Goal: Contribute content

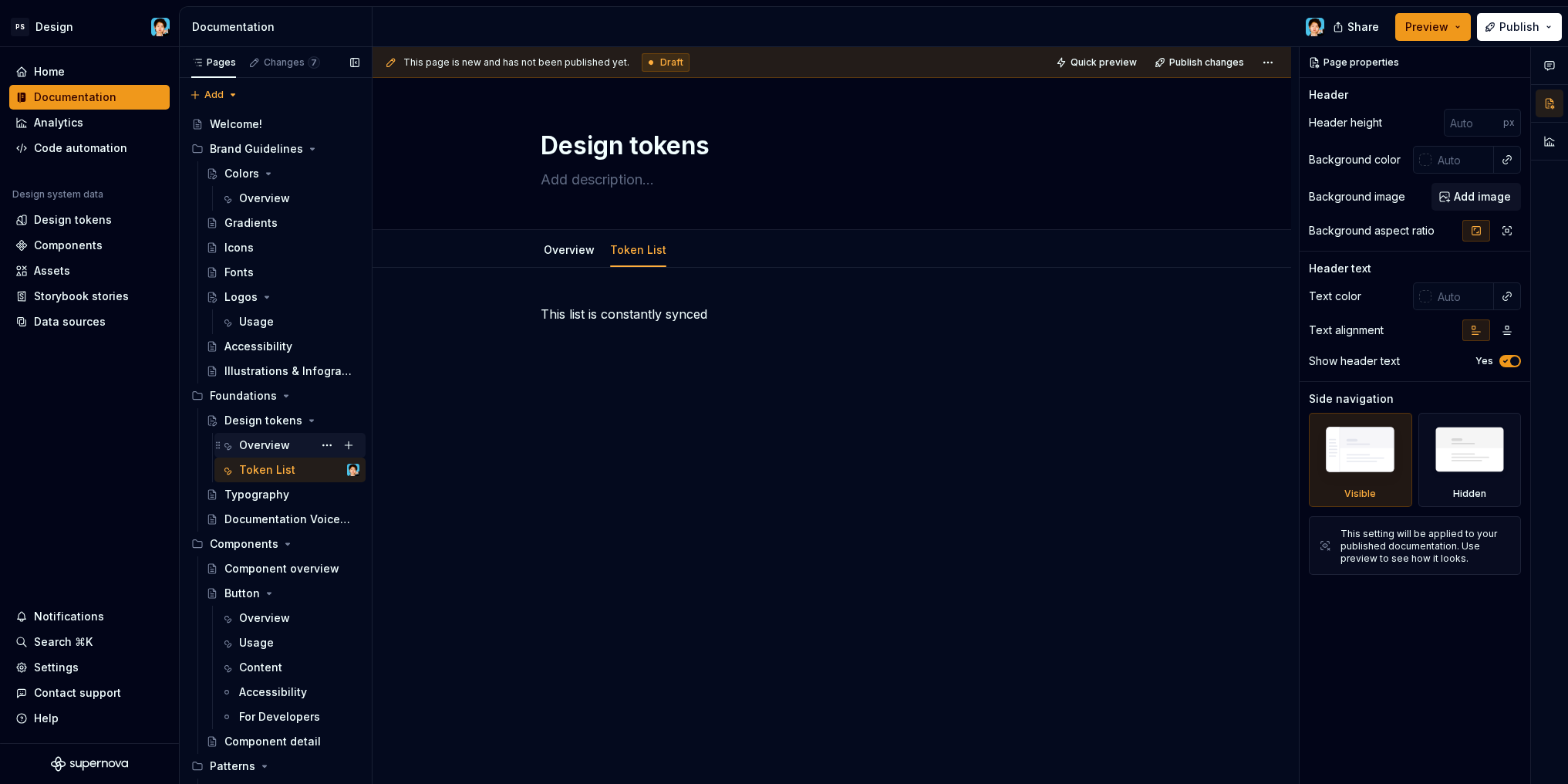
scroll to position [89, 0]
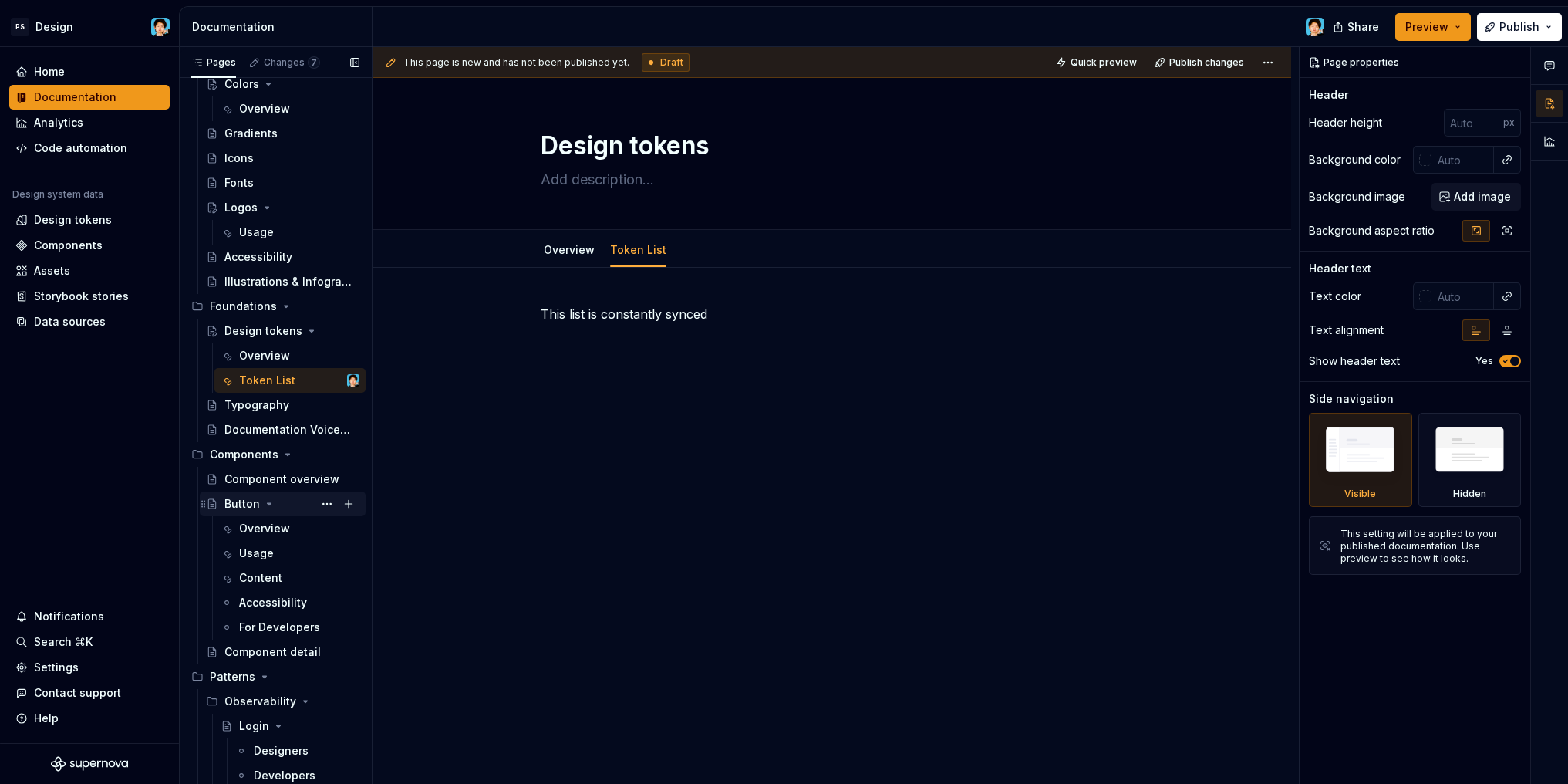
click at [298, 503] on div "Button" at bounding box center [292, 504] width 135 height 21
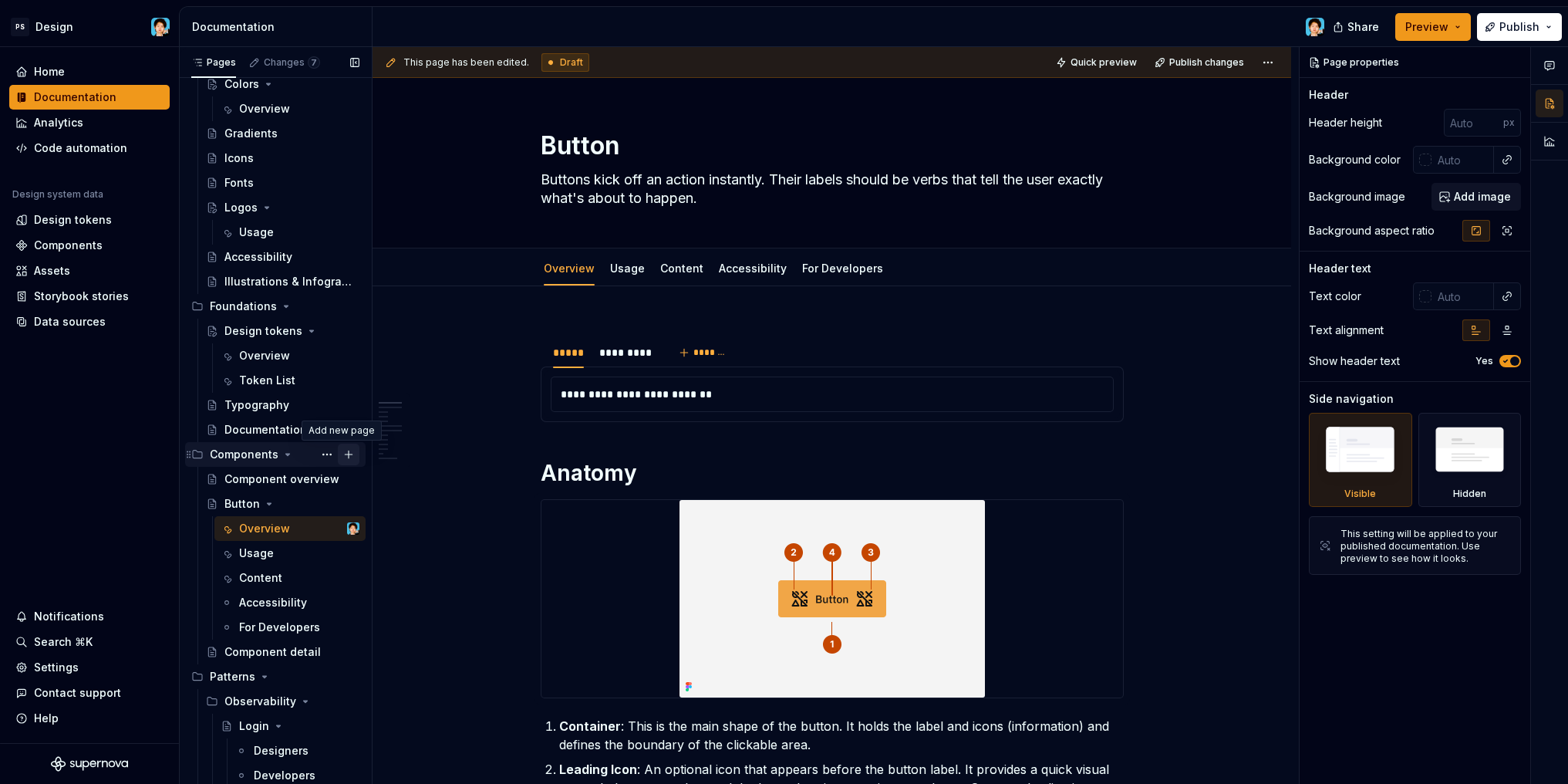
click at [340, 457] on button "Page tree" at bounding box center [348, 454] width 21 height 21
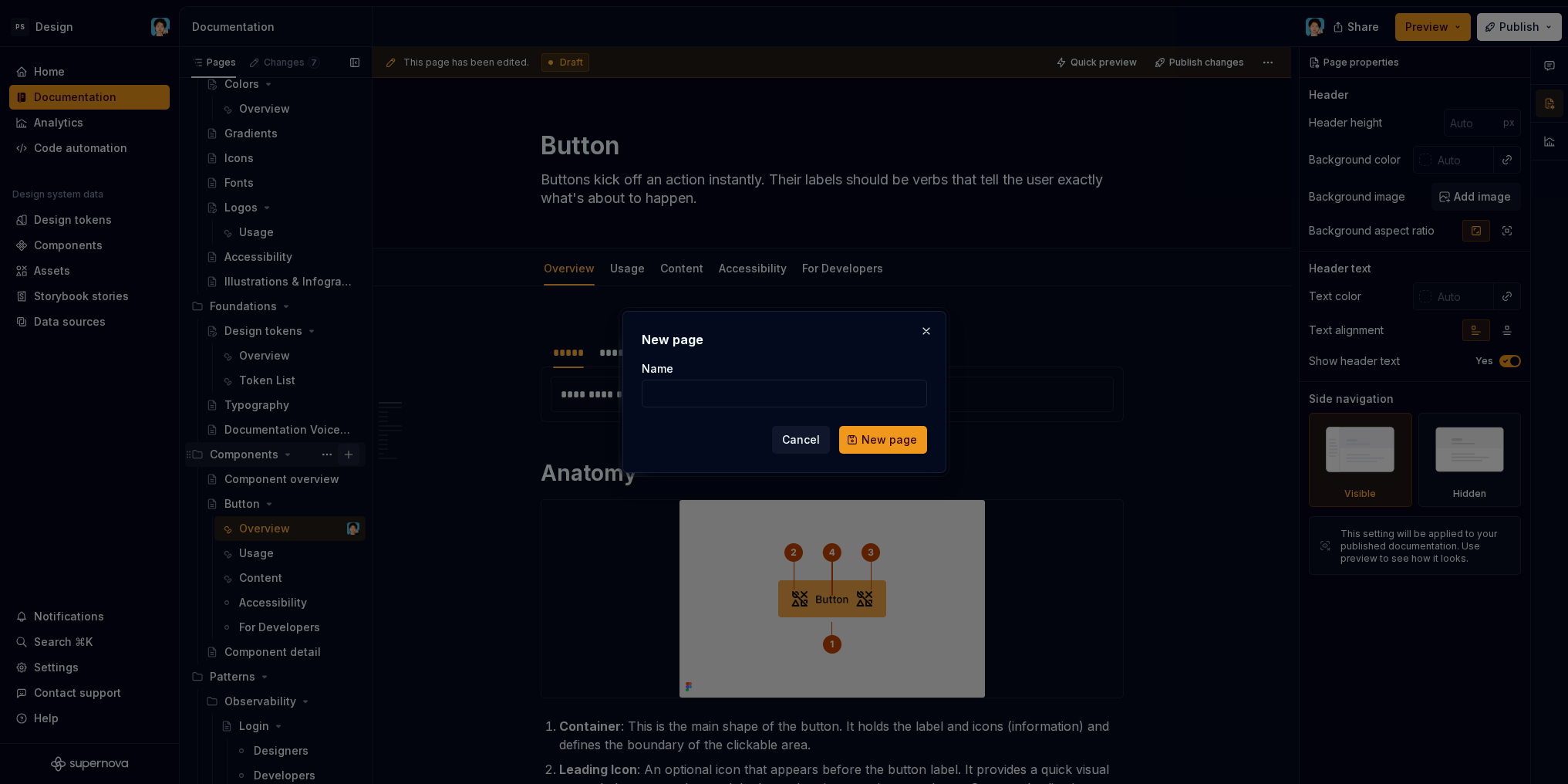
type textarea "*"
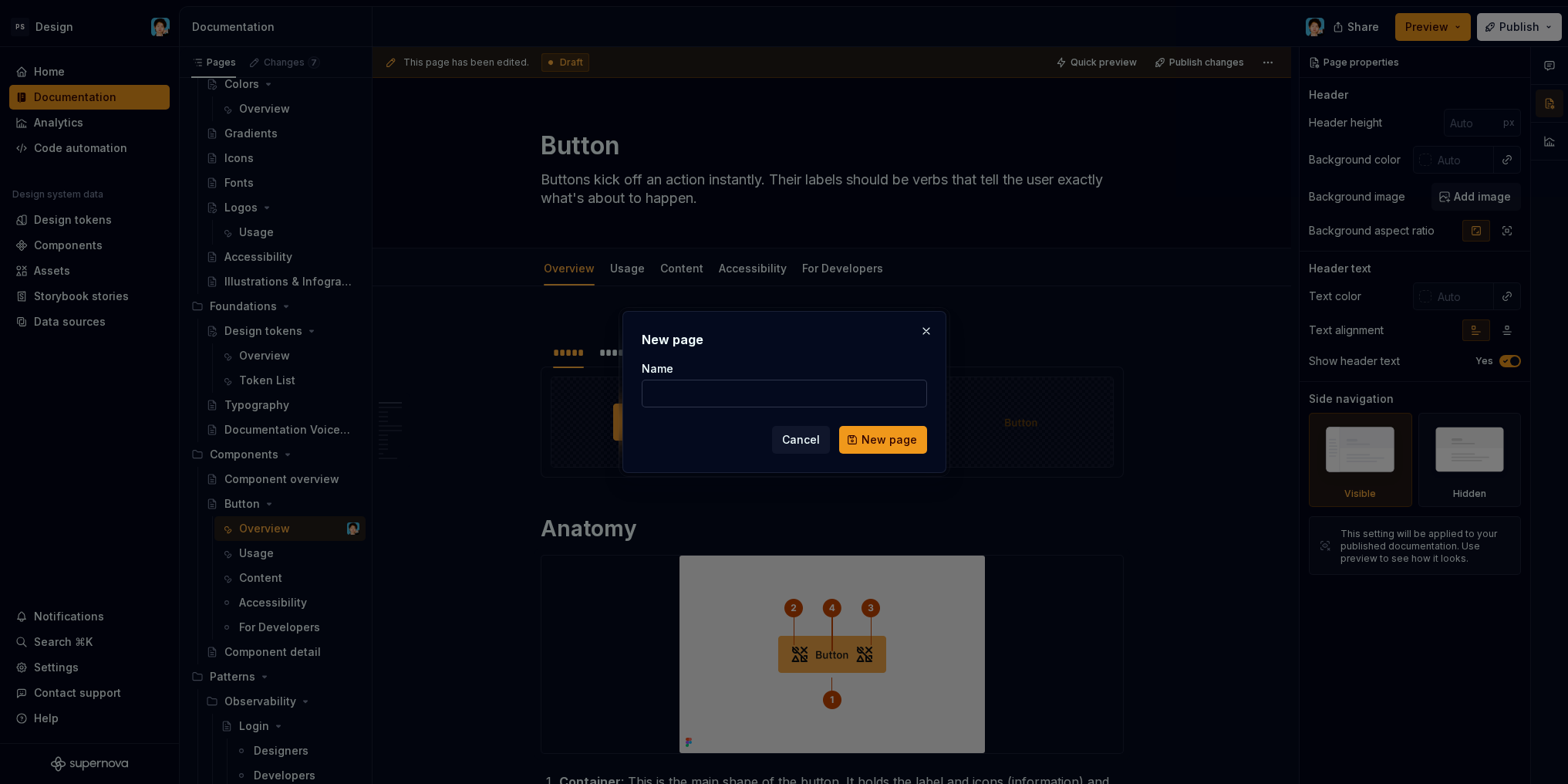
click at [719, 399] on input "Name" at bounding box center [784, 392] width 285 height 27
type input "Input"
click at [884, 439] on button "New page" at bounding box center [883, 439] width 88 height 27
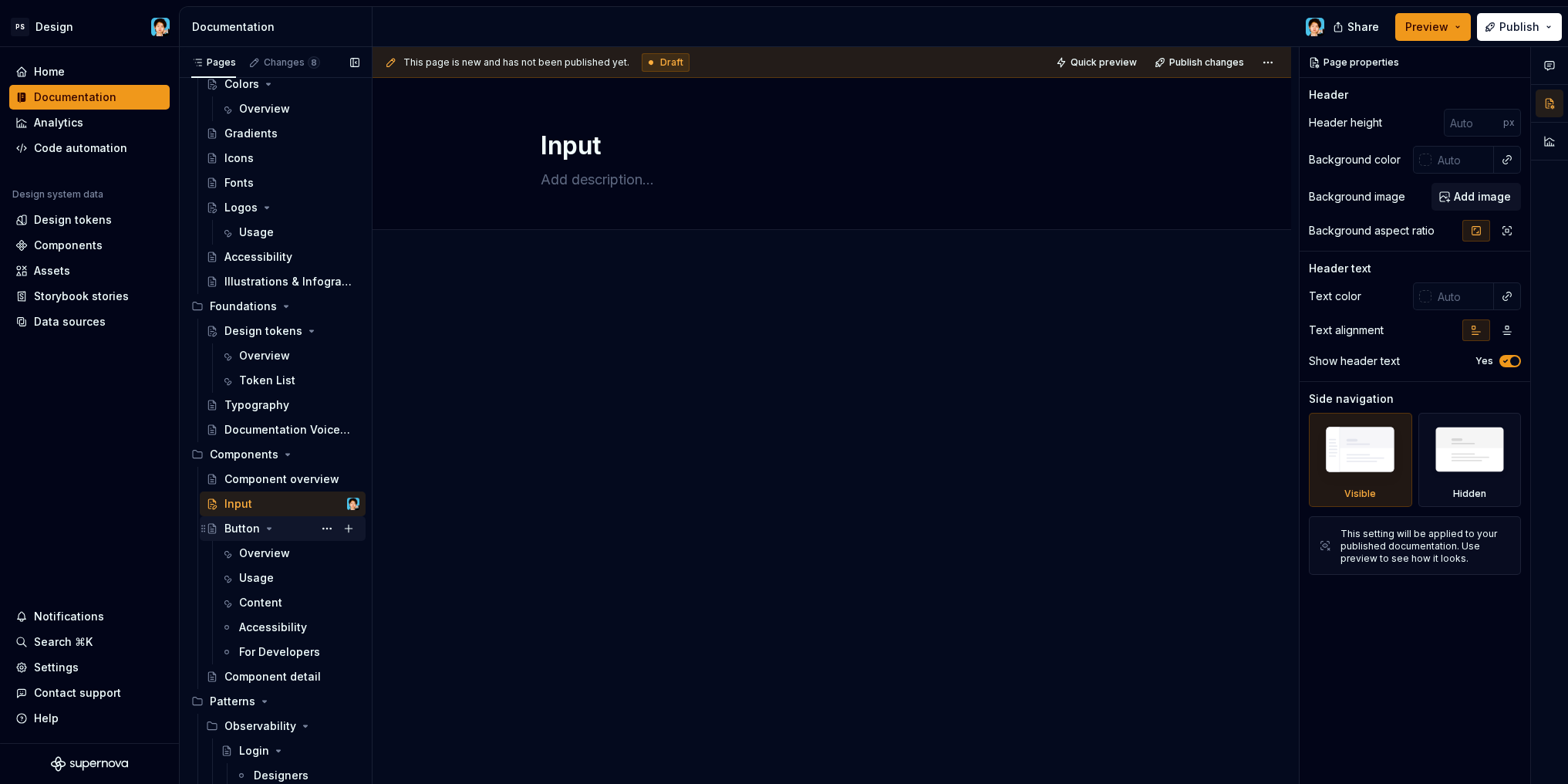
click at [270, 525] on icon "Page tree" at bounding box center [270, 529] width 12 height 12
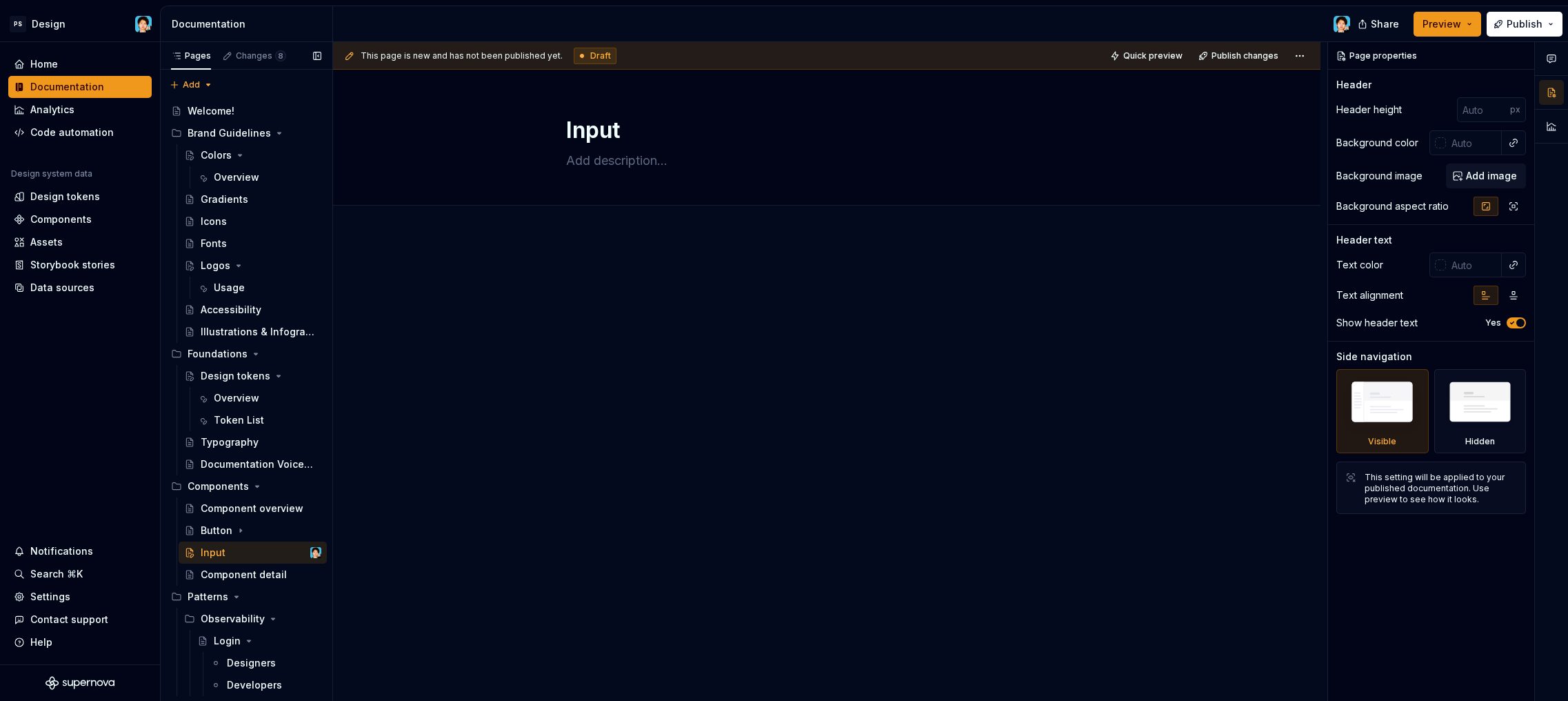
type textarea "*"
